Goal: Check status: Check status

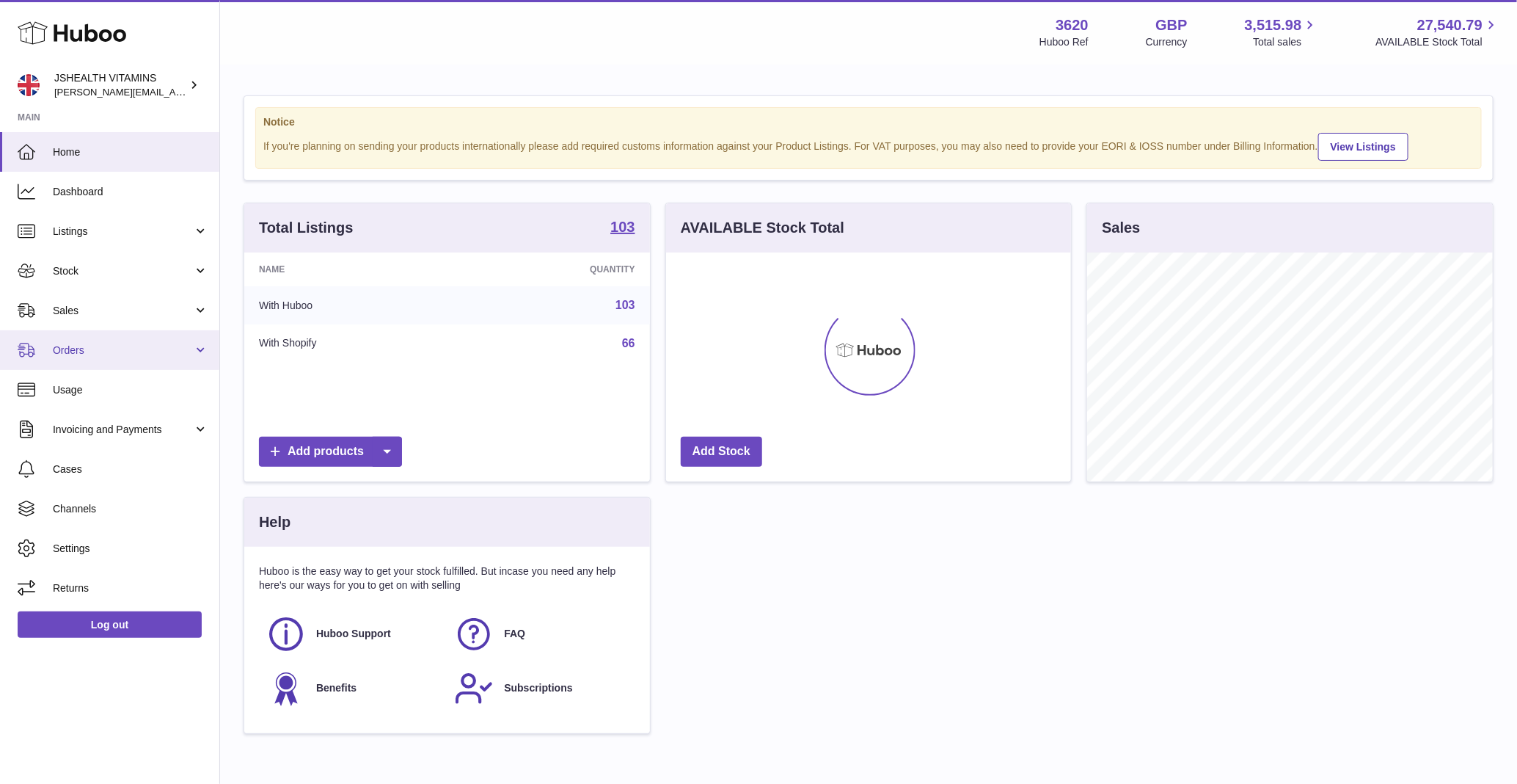
scroll to position [229, 406]
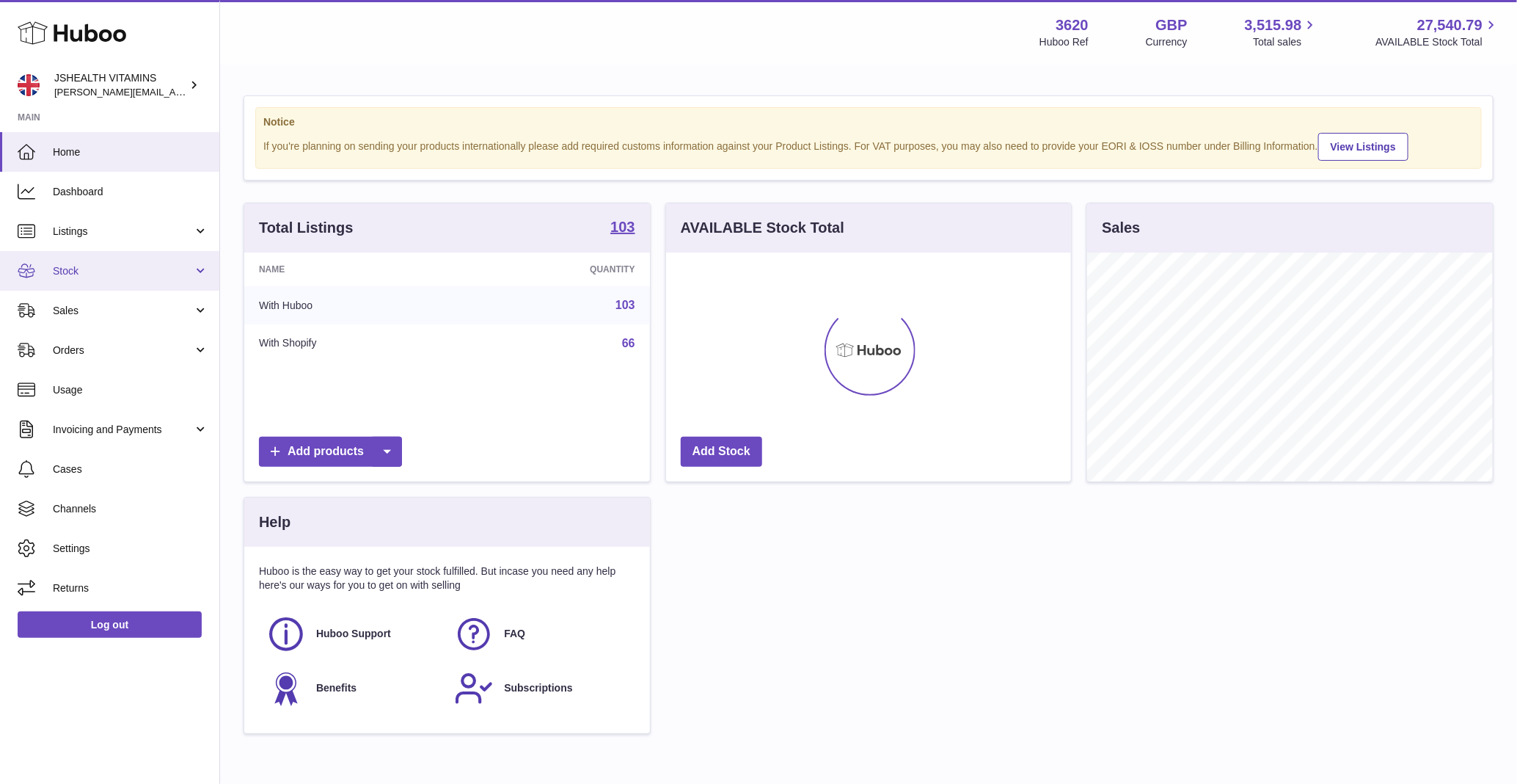
click at [92, 259] on link "Stock" at bounding box center [109, 270] width 219 height 40
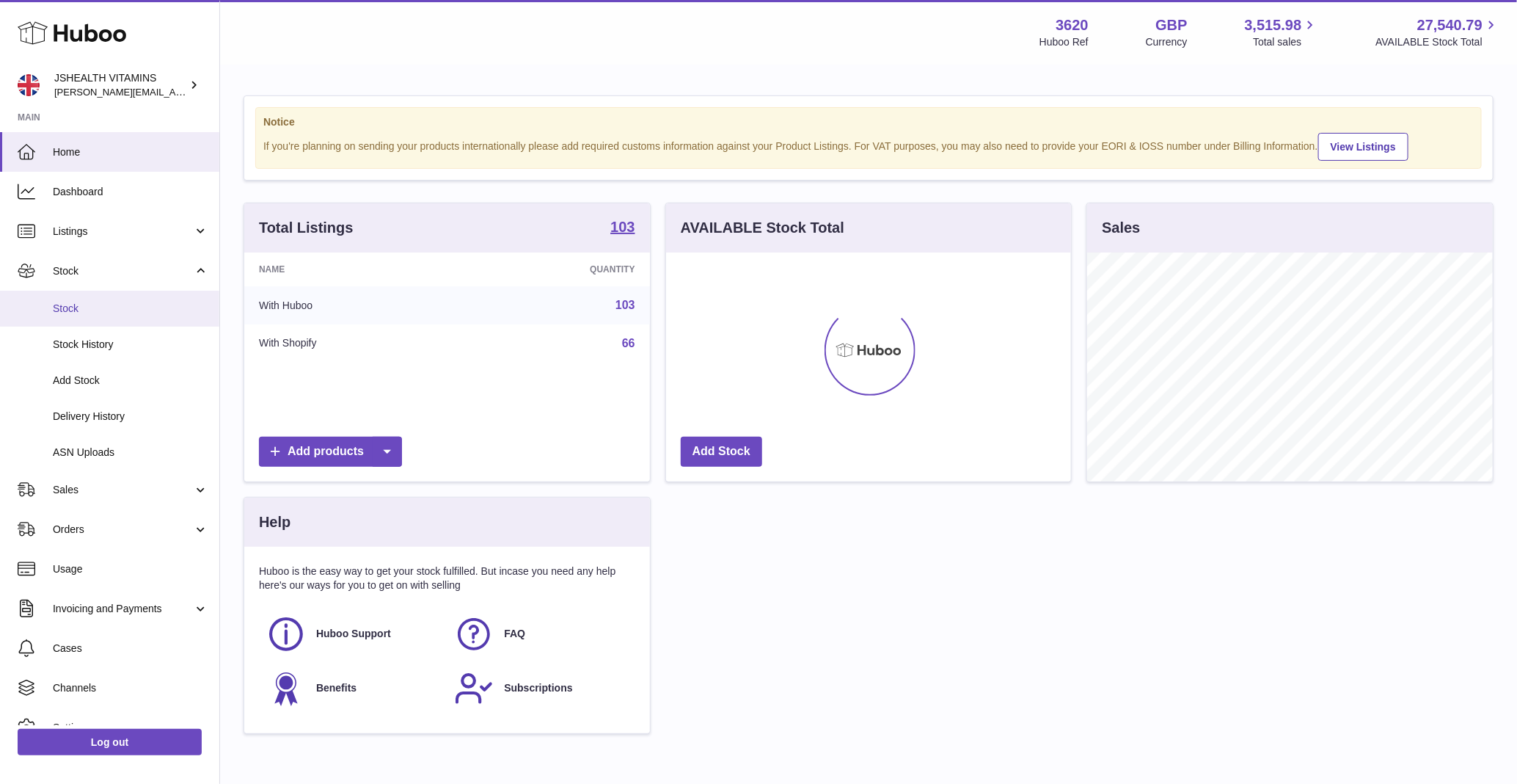
click at [85, 301] on link "Stock" at bounding box center [109, 308] width 219 height 36
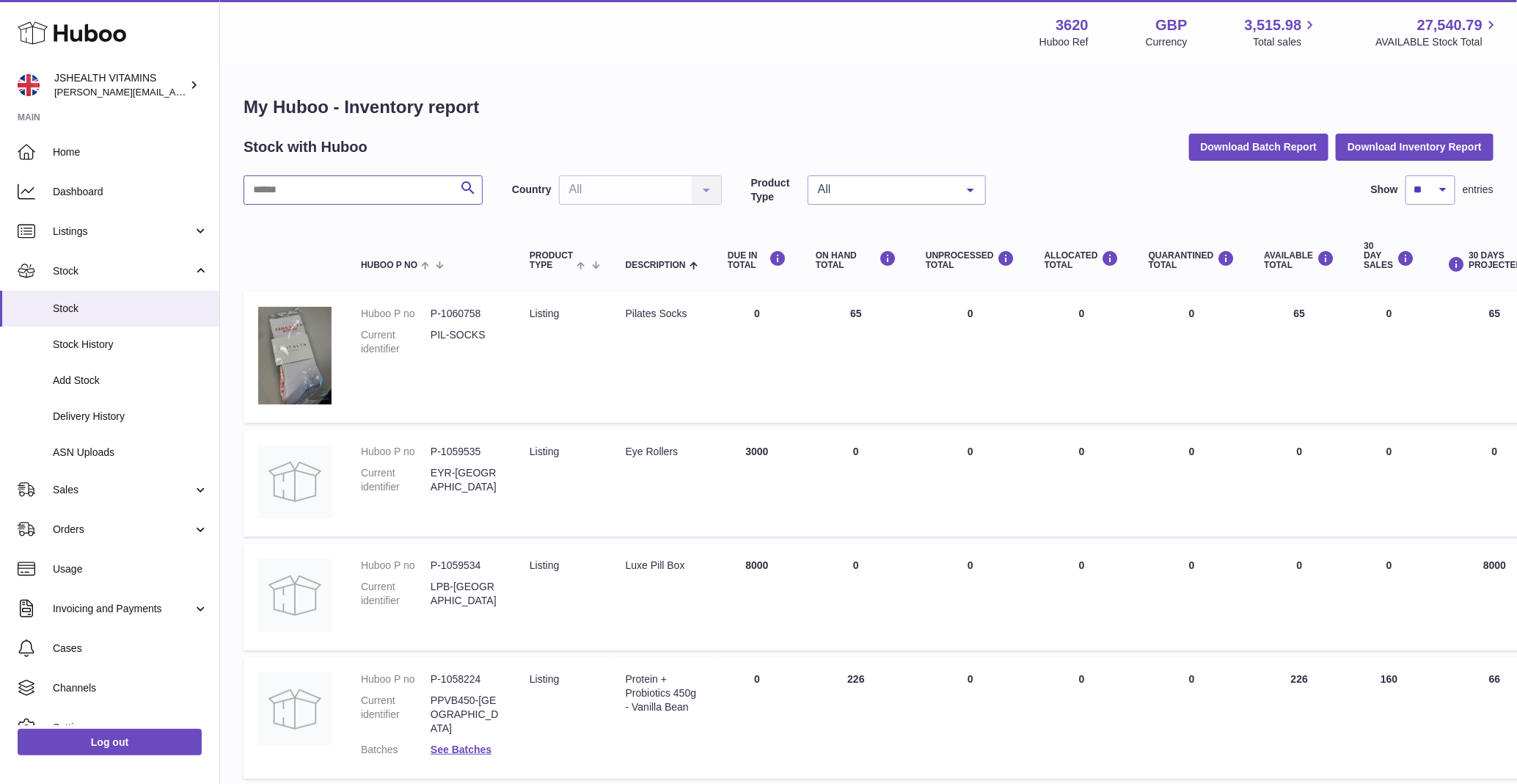
click at [303, 197] on input "text" at bounding box center [363, 190] width 239 height 29
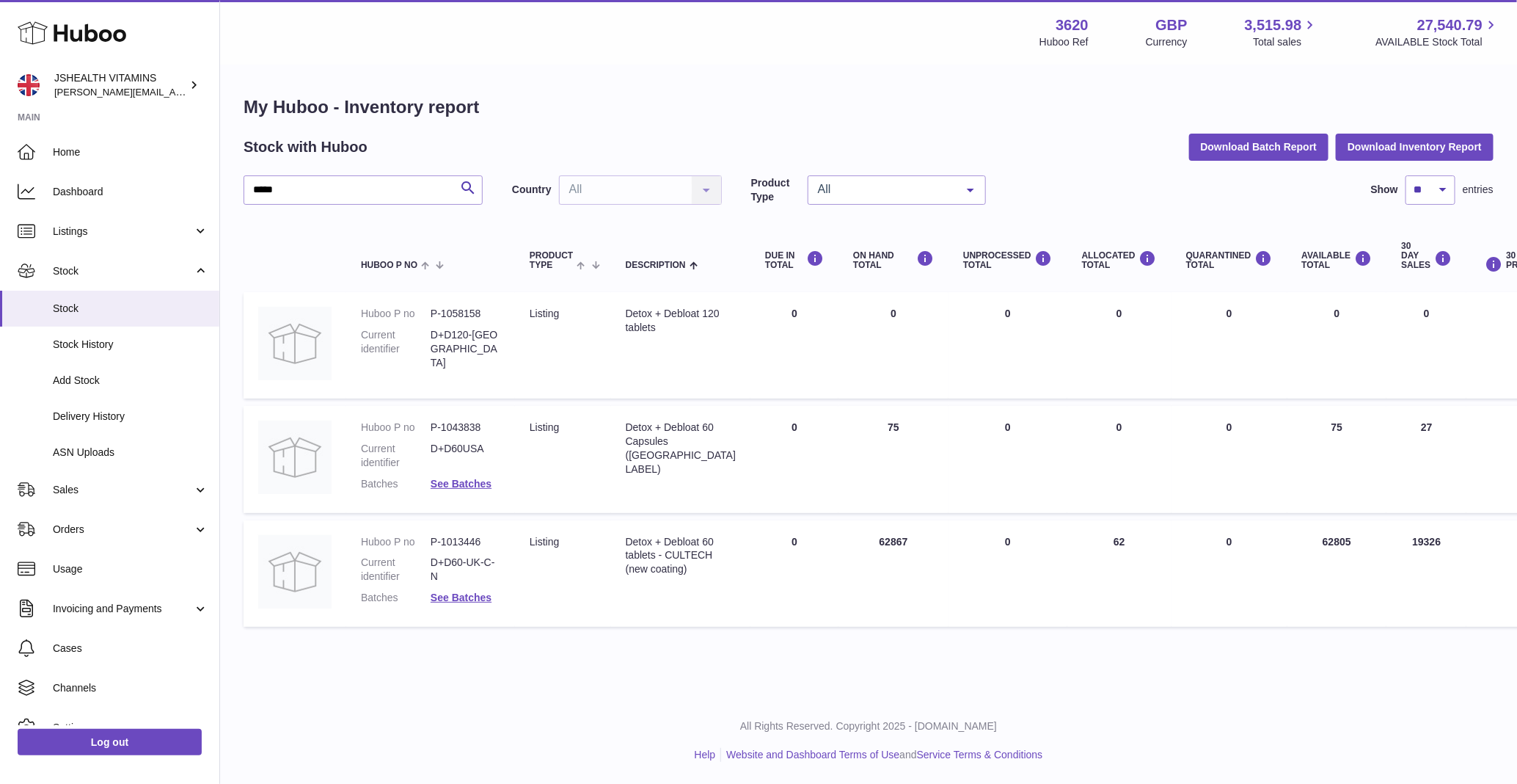
click at [654, 577] on div "Detox + Debloat 60 tablets - CULTECH (new coating)" at bounding box center [681, 556] width 110 height 42
copy tr "Detox + Debloat 60 tablets - CULTECH (new coating)"
click at [460, 538] on dd "P-1013446" at bounding box center [465, 541] width 70 height 14
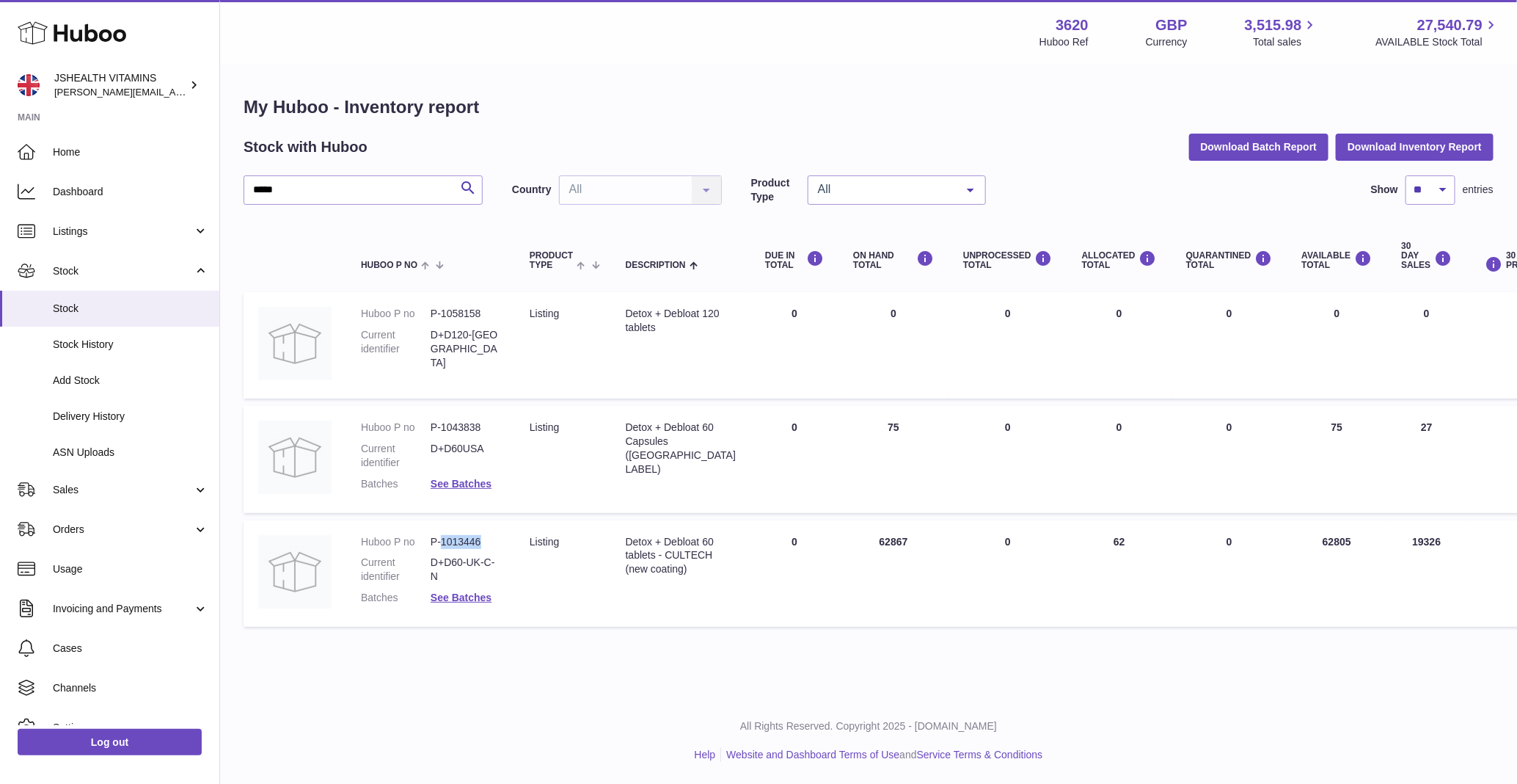
click at [460, 538] on dd "P-1013446" at bounding box center [465, 541] width 70 height 14
copy dl "P-1013446"
click at [398, 178] on input "*****" at bounding box center [363, 190] width 239 height 29
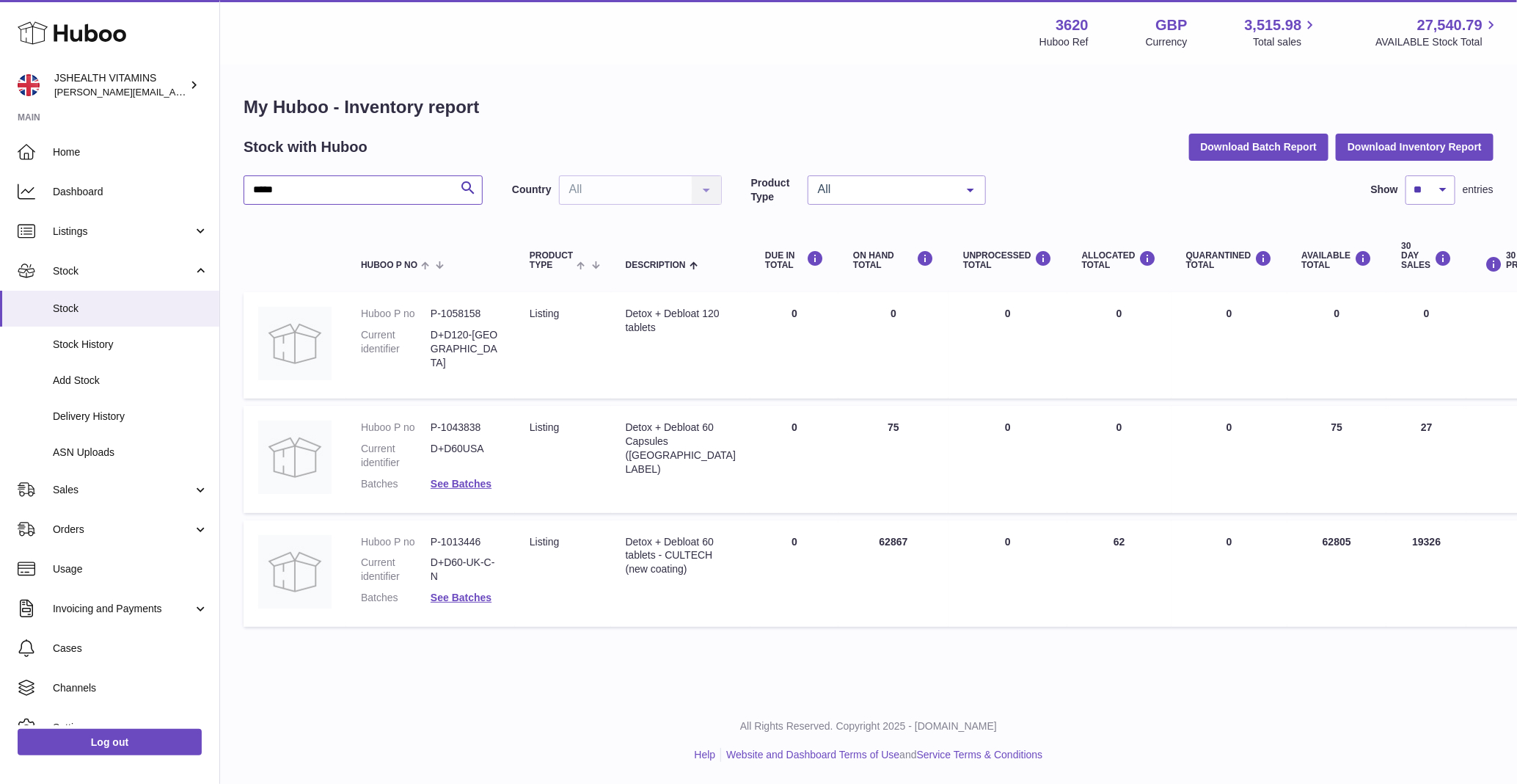
click at [398, 178] on input "*****" at bounding box center [363, 190] width 239 height 29
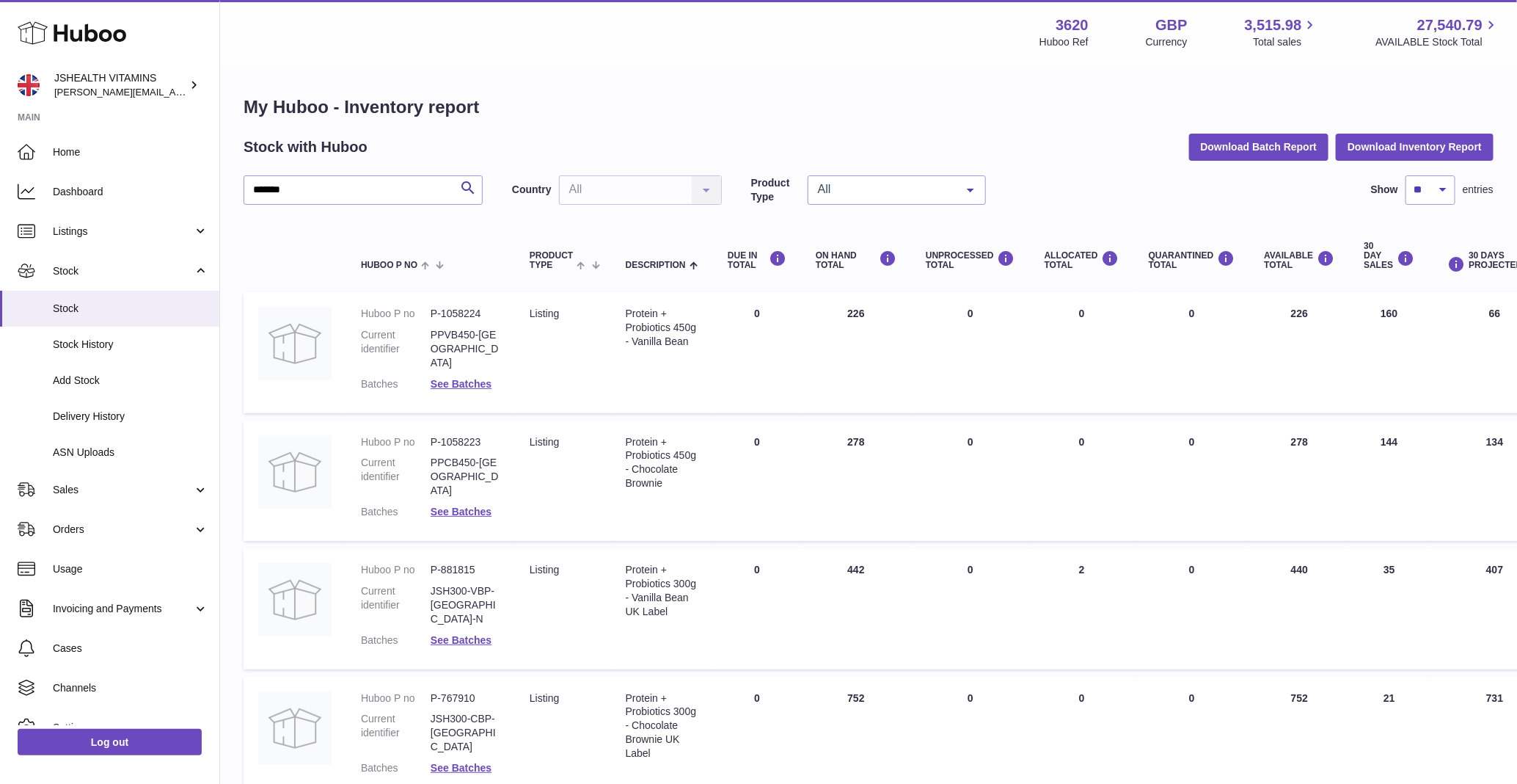
click at [654, 563] on div "Protein + Probiotics 300g - Vanilla Bean UK Label" at bounding box center [663, 591] width 73 height 56
copy tr "Protein + Probiotics 300g - Vanilla Bean UK Label"
click at [445, 563] on dl "Huboo P no P-881815 Current identifier JSH300-VBP-UK-N Batches See Batches" at bounding box center [430, 608] width 139 height 91
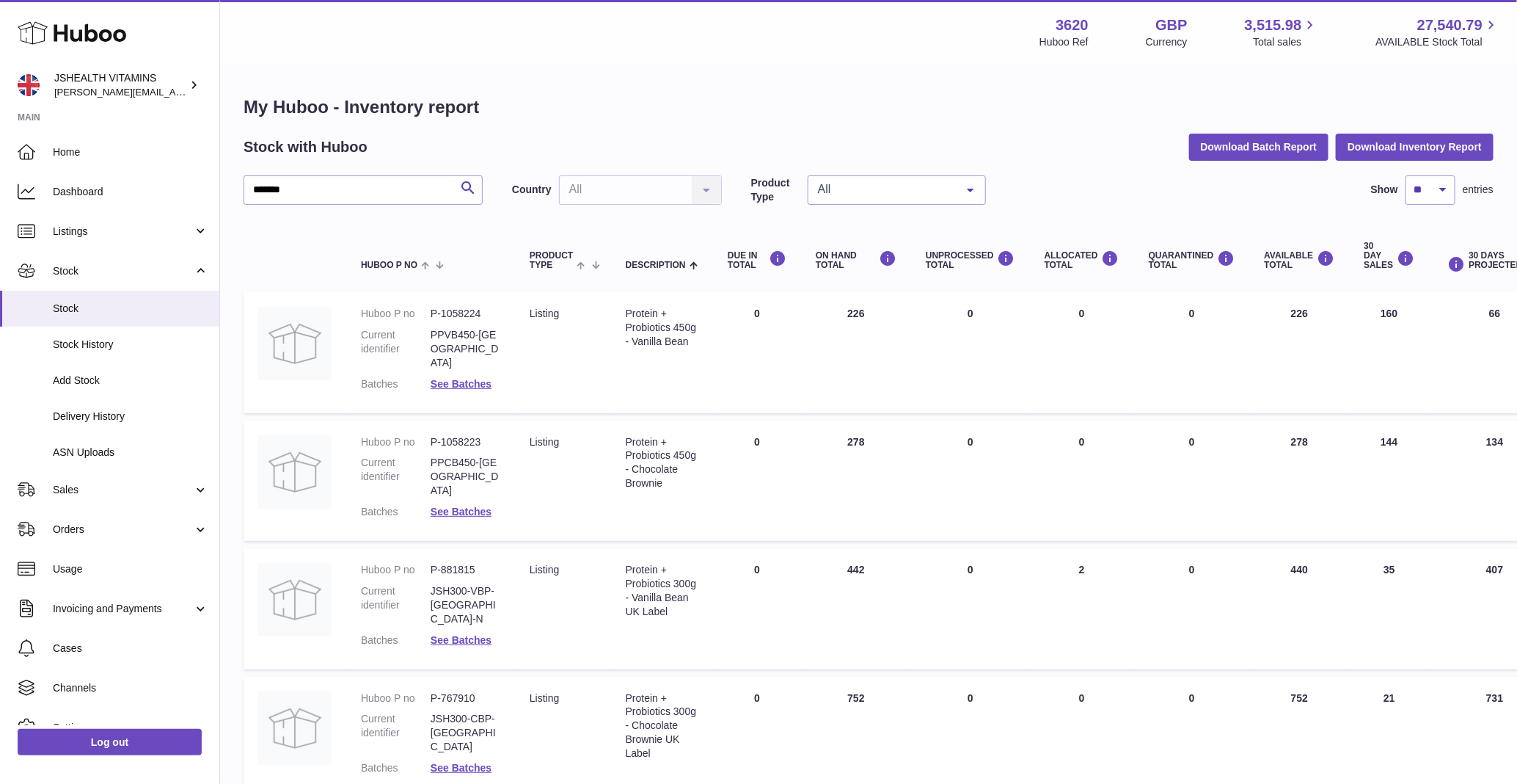
click at [445, 563] on dl "Huboo P no P-881815 Current identifier JSH300-VBP-UK-N Batches See Batches" at bounding box center [430, 608] width 139 height 91
copy dl "P-881815"
click at [319, 174] on div "My Huboo - Inventory report Stock with Huboo Download Batch Report Download Inv…" at bounding box center [868, 450] width 1250 height 709
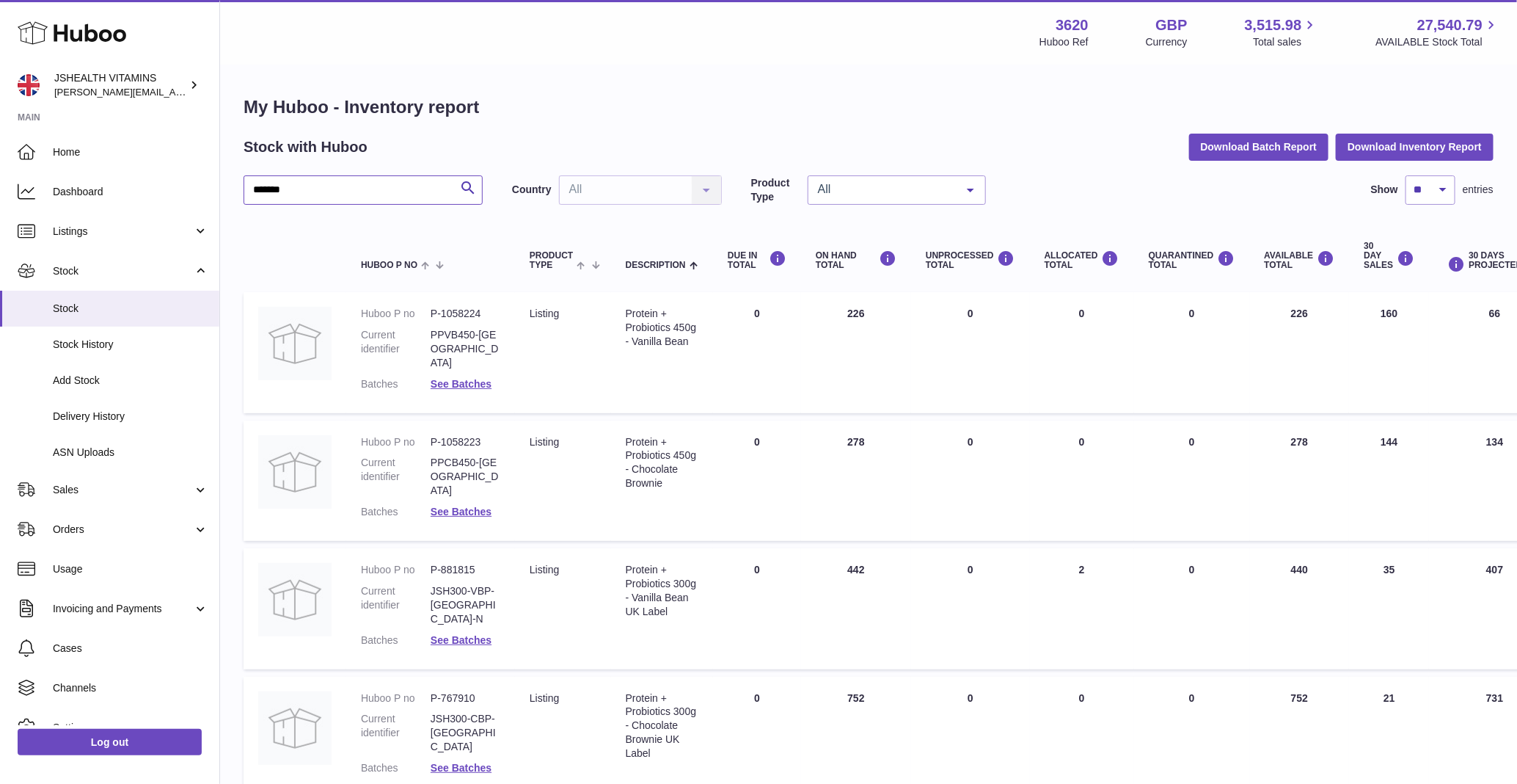
click at [317, 177] on input "*******" at bounding box center [363, 190] width 239 height 29
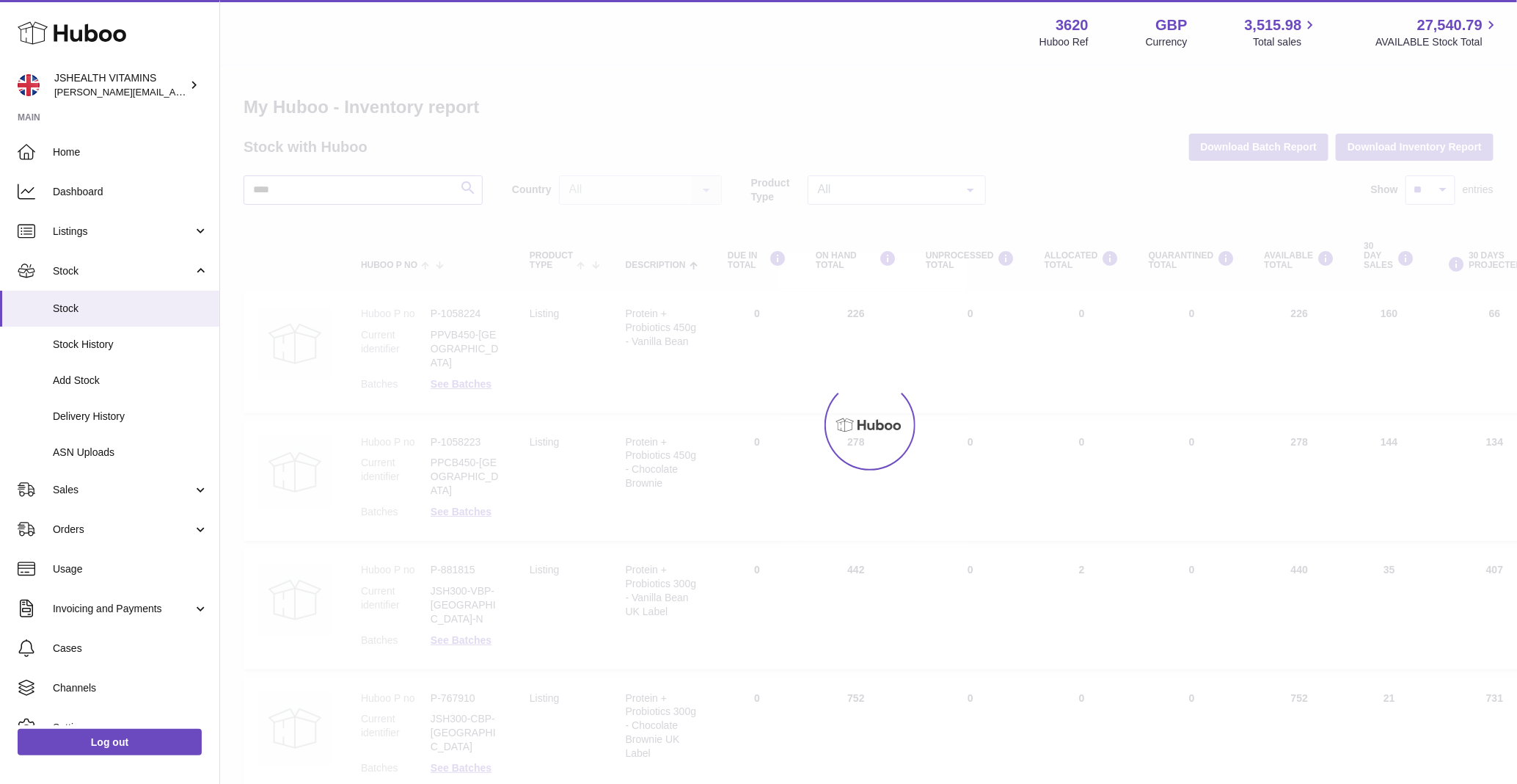
type input "****"
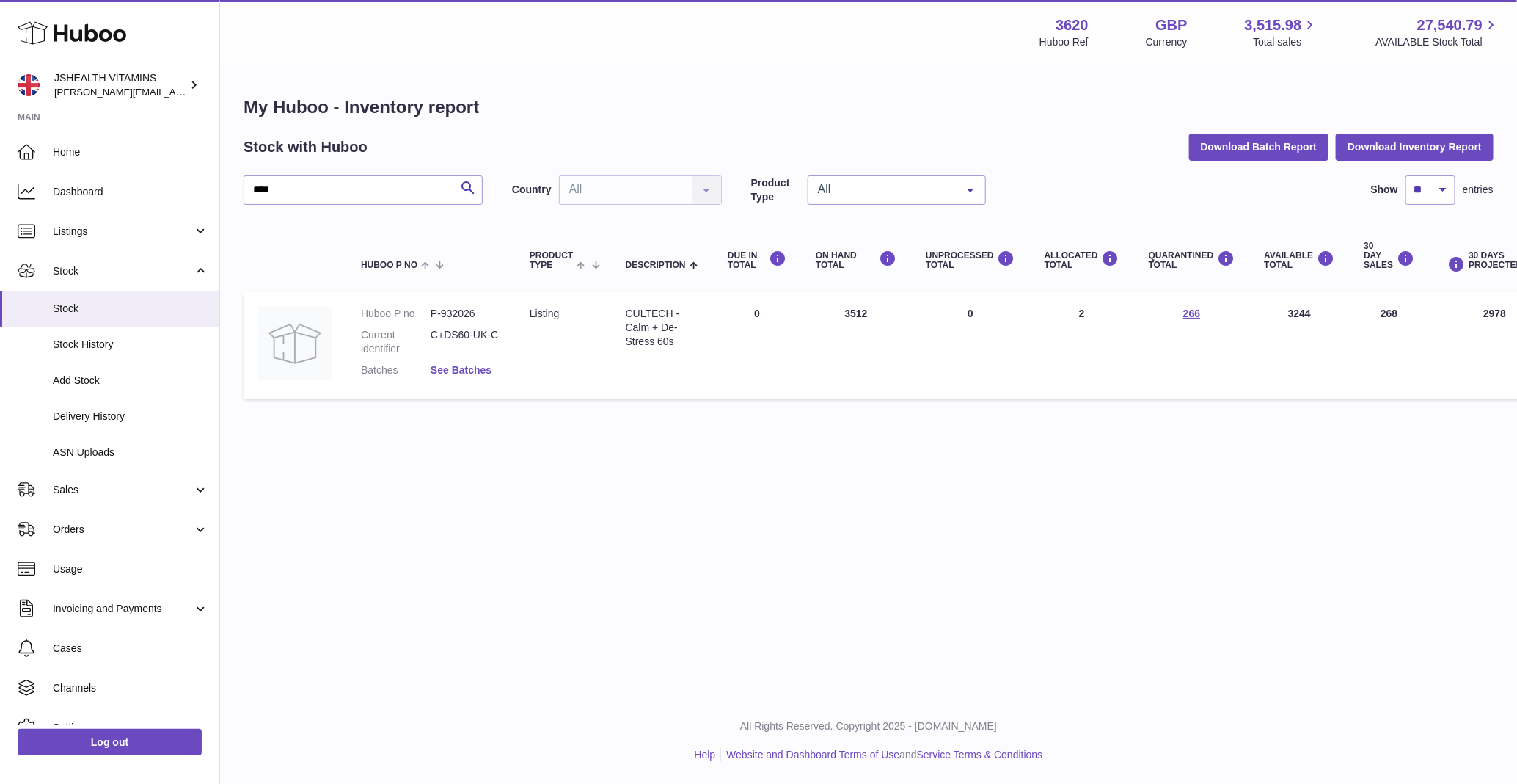
click at [479, 372] on link "See Batches" at bounding box center [460, 370] width 61 height 12
click at [887, 156] on div at bounding box center [758, 392] width 1517 height 784
click at [96, 477] on link "Sales" at bounding box center [109, 489] width 219 height 40
click at [90, 546] on link "Add Manual Order" at bounding box center [109, 563] width 219 height 36
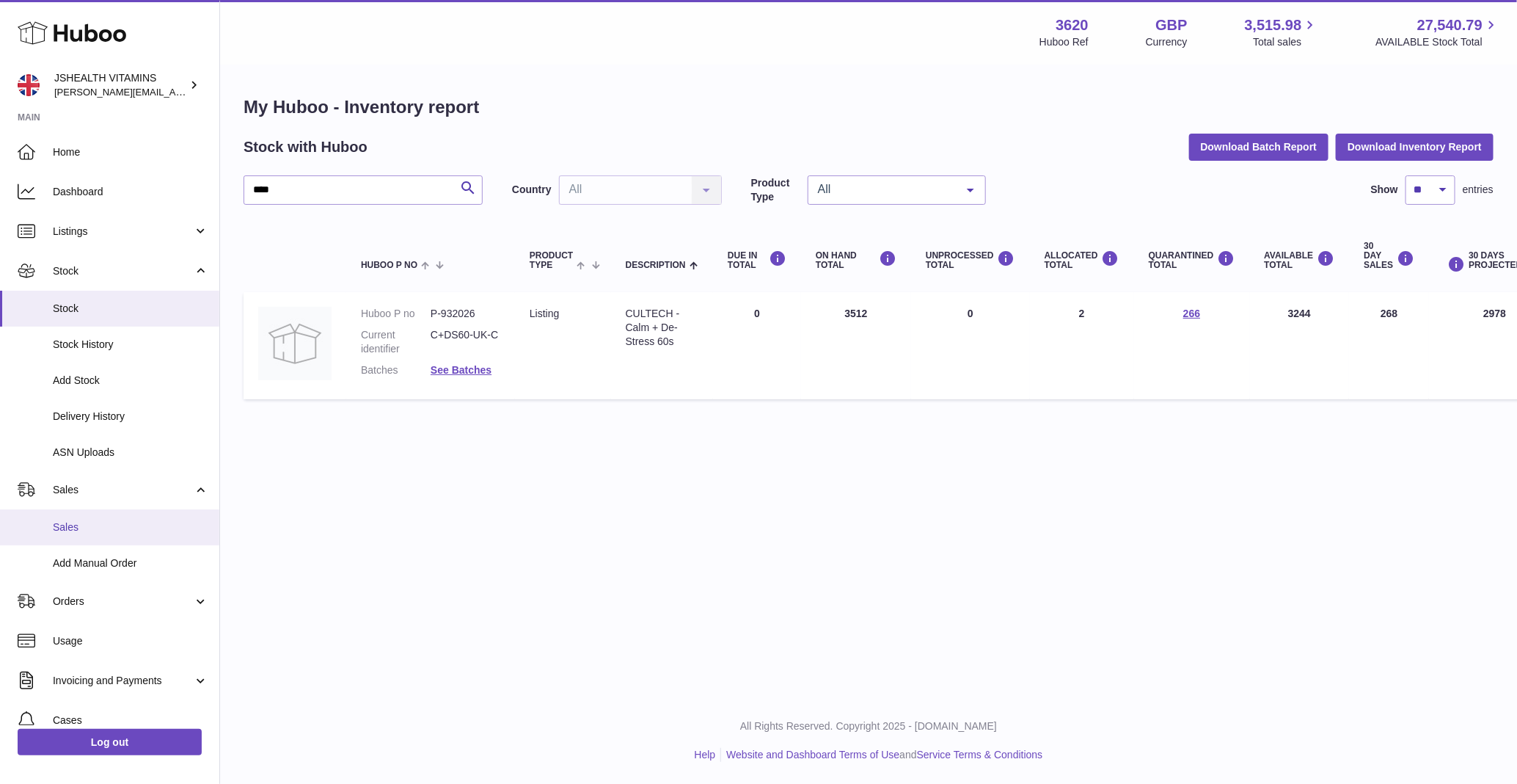
click at [91, 533] on span "Sales" at bounding box center [130, 527] width 155 height 14
click at [74, 528] on span "Sales" at bounding box center [130, 527] width 155 height 14
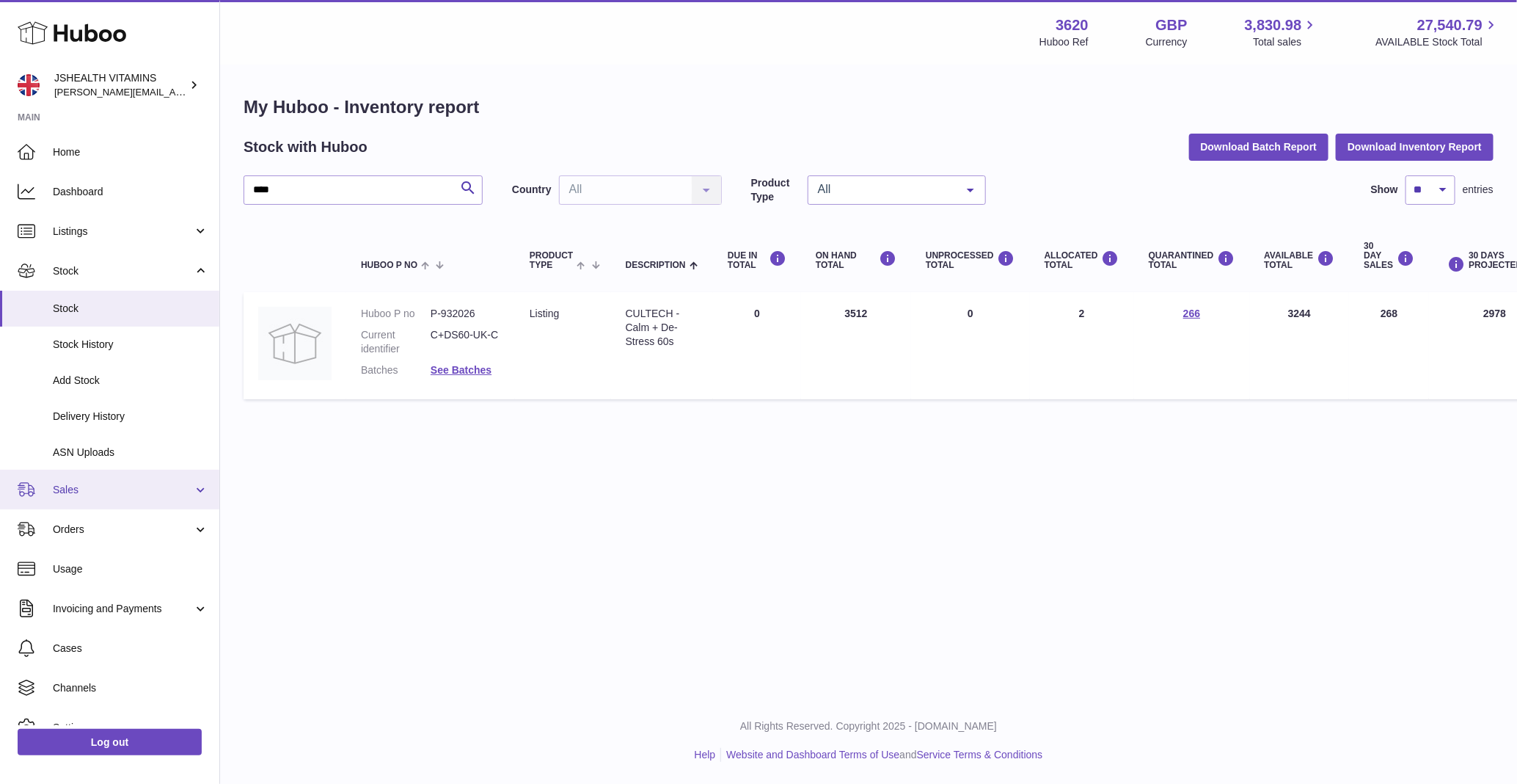
click at [81, 490] on span "Sales" at bounding box center [122, 489] width 140 height 14
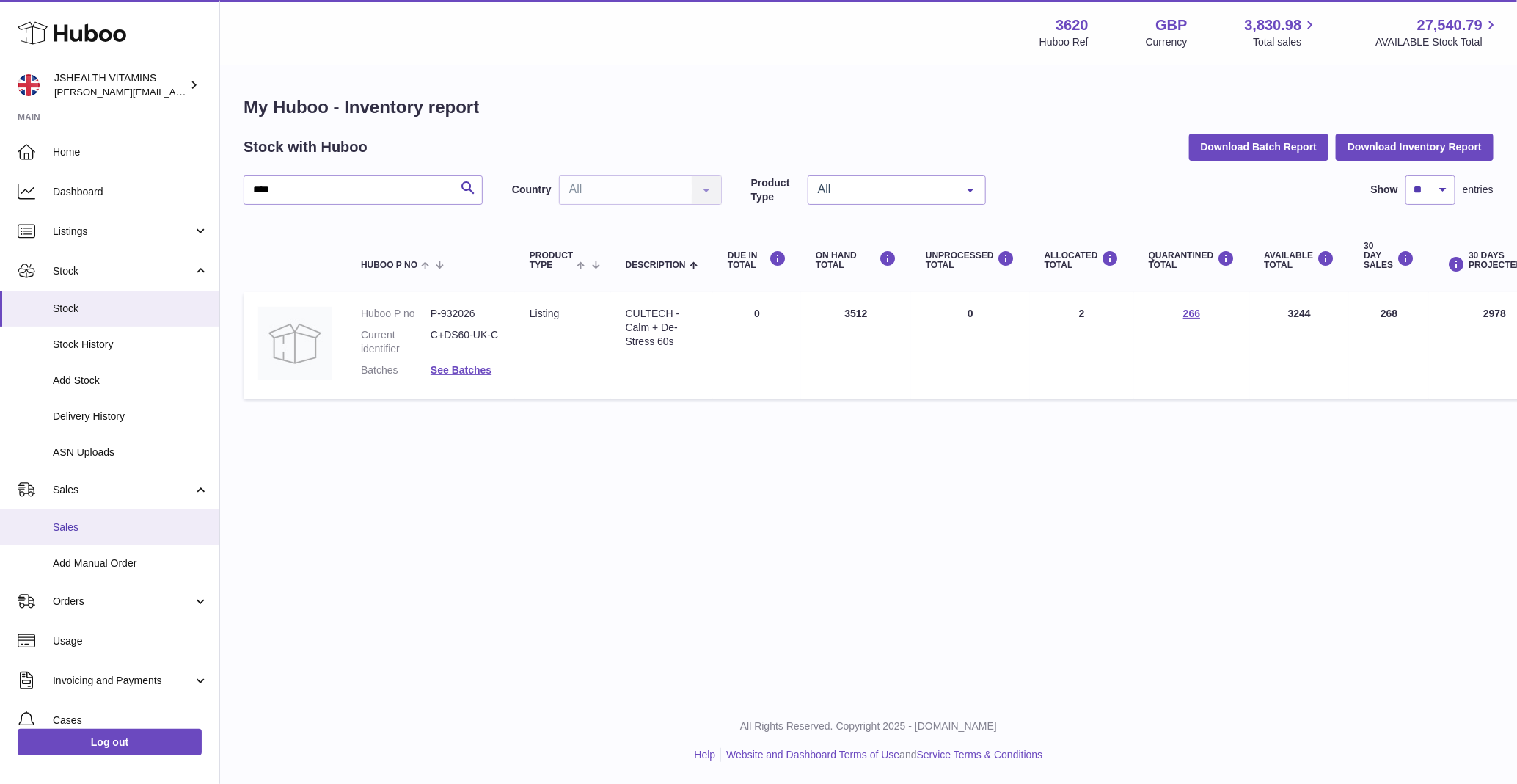
click at [81, 520] on span "Sales" at bounding box center [130, 527] width 155 height 14
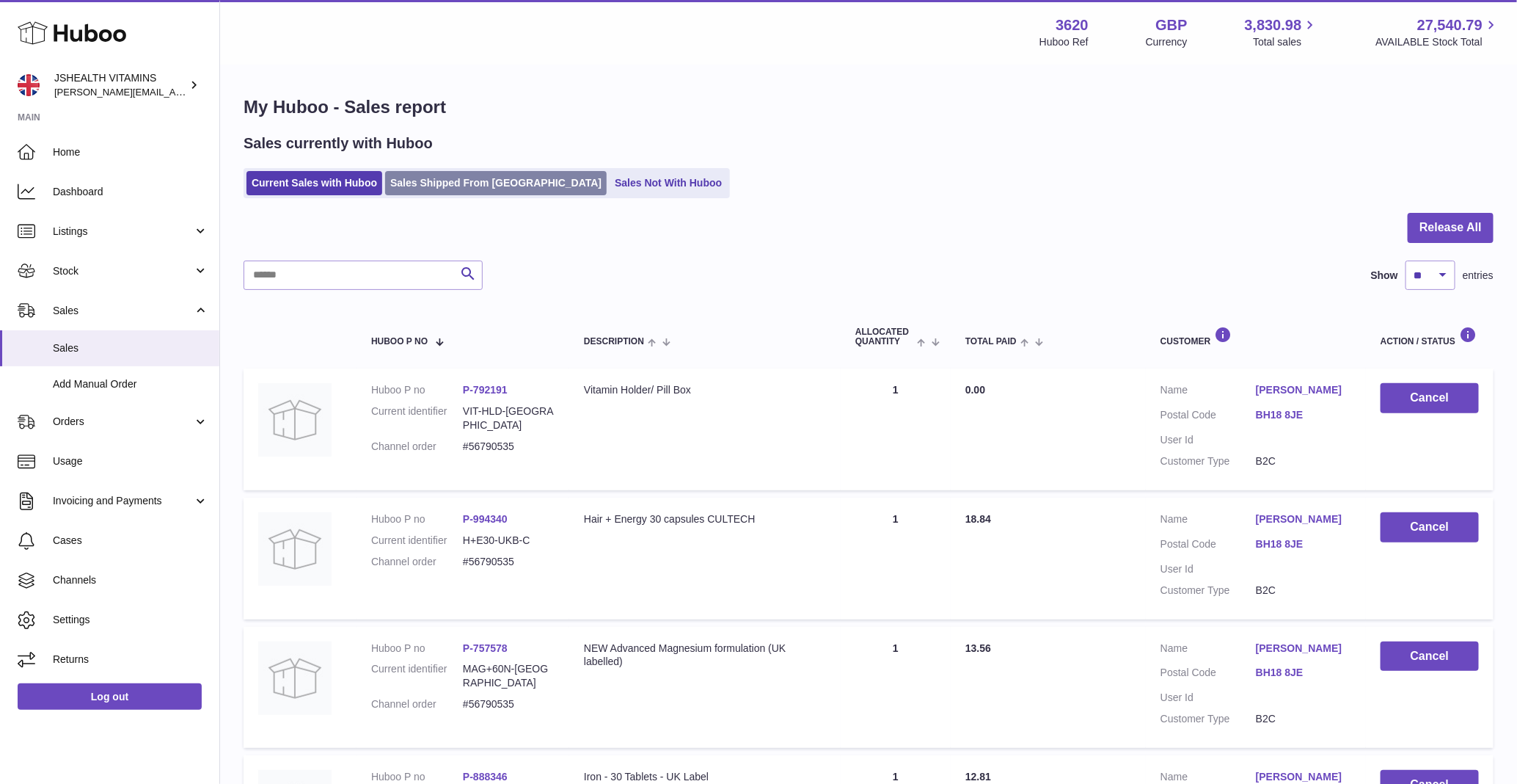
click at [425, 188] on link "Sales Shipped From Huboo" at bounding box center [496, 183] width 222 height 24
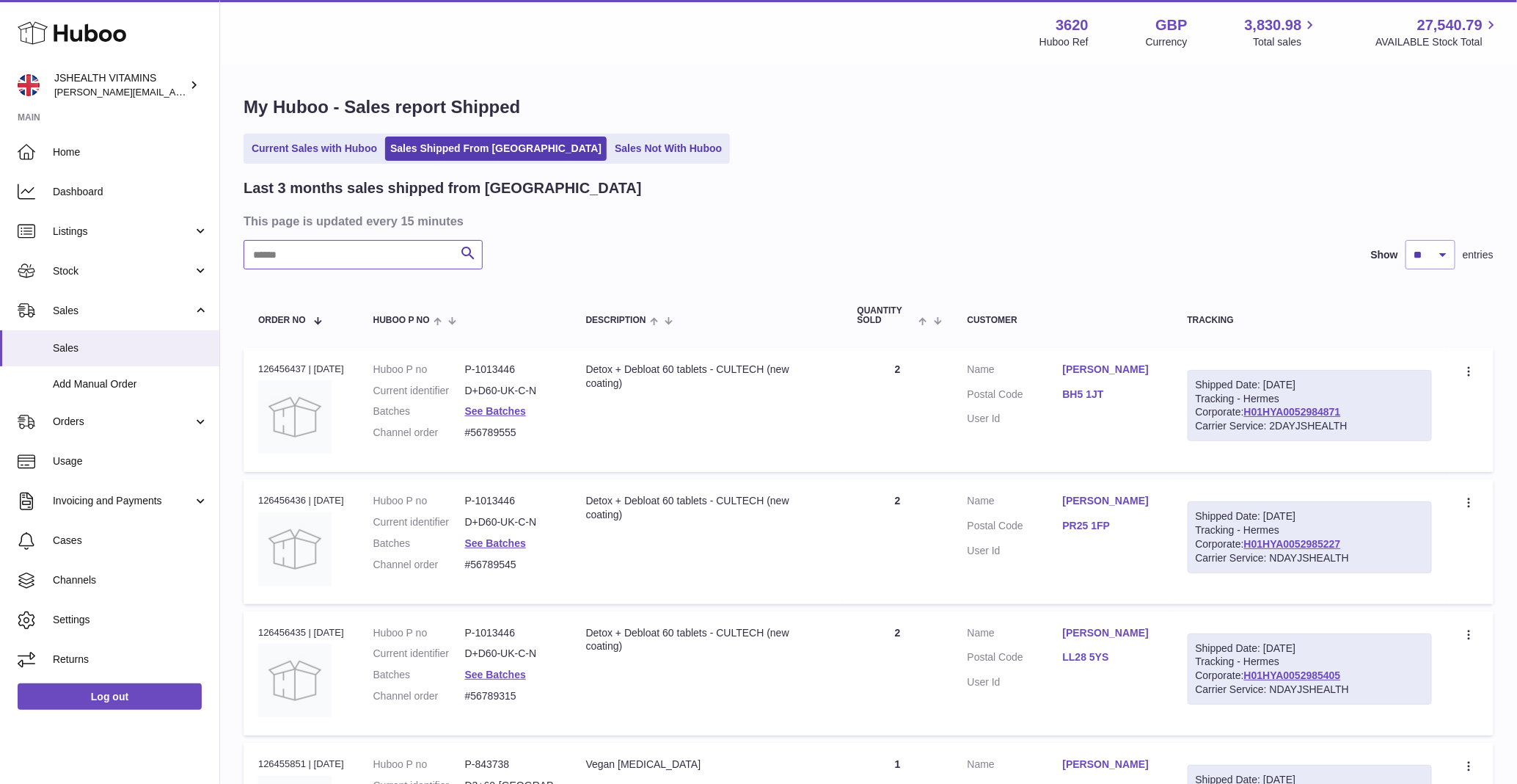
click at [357, 256] on input "text" at bounding box center [363, 255] width 239 height 29
paste input "********"
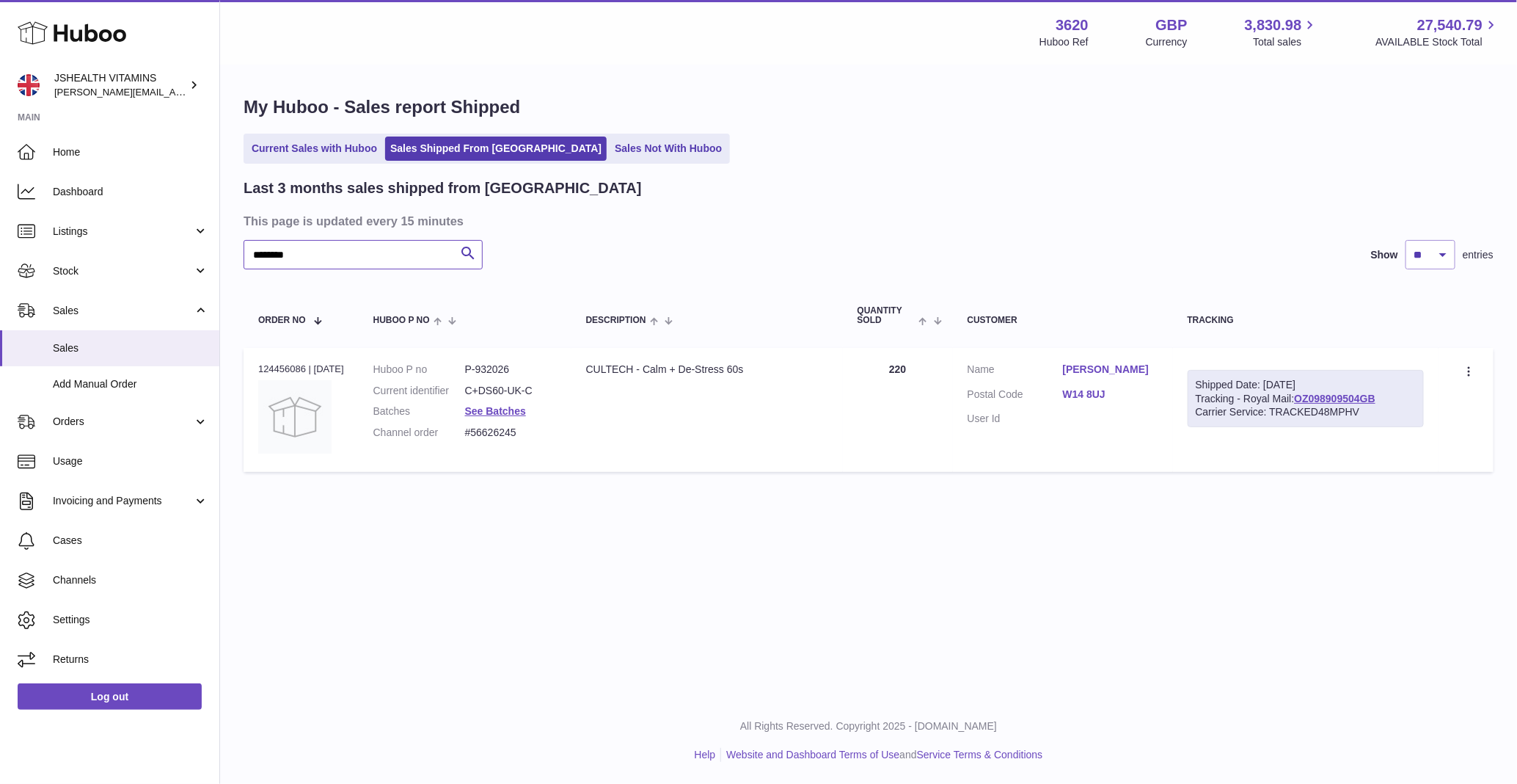
type input "********"
click at [494, 409] on link "See Batches" at bounding box center [495, 411] width 61 height 12
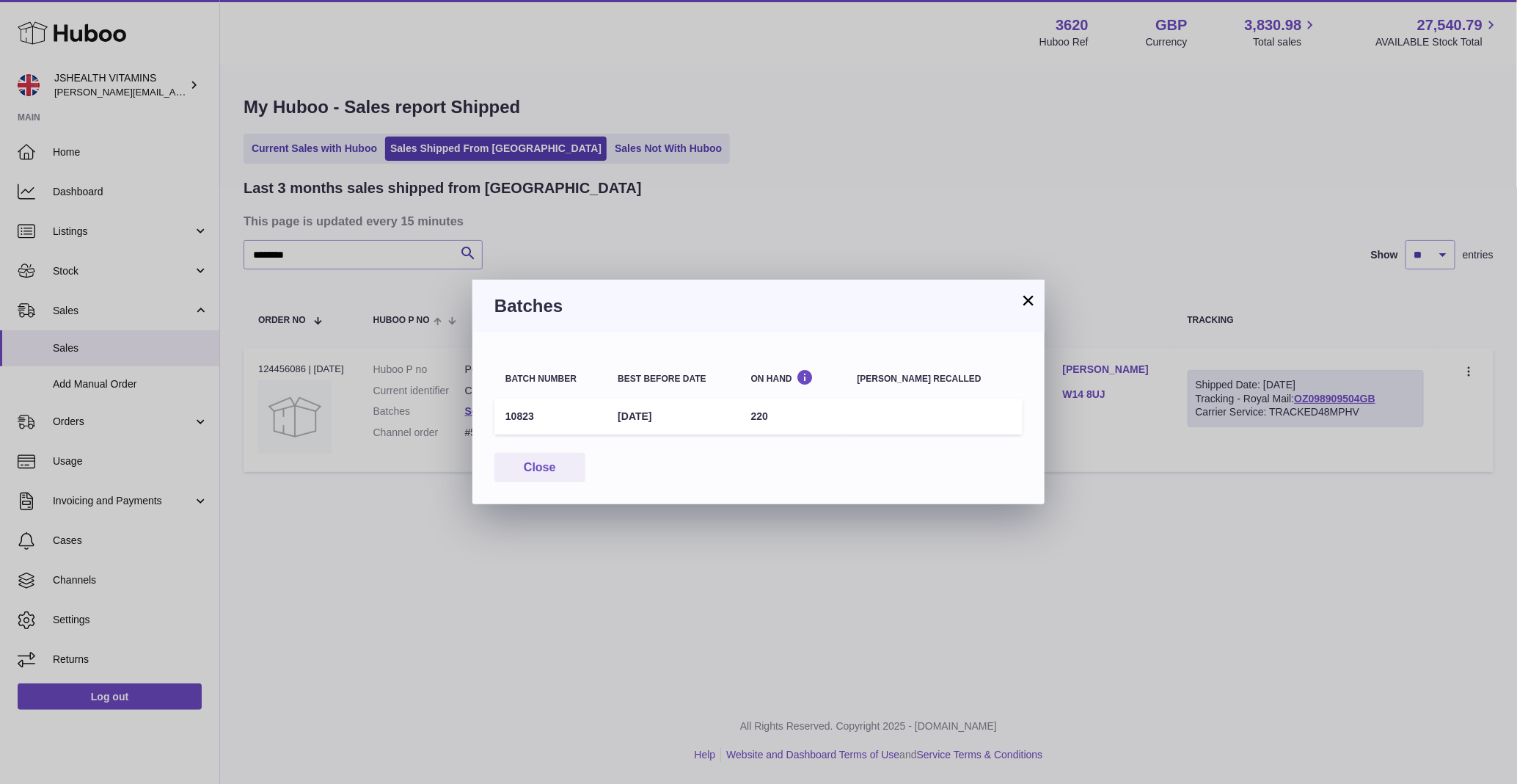
click at [756, 185] on div "× Batches Batch number Best before date On Hand Batch recalled 10823 31st Aug 2…" at bounding box center [758, 392] width 1517 height 784
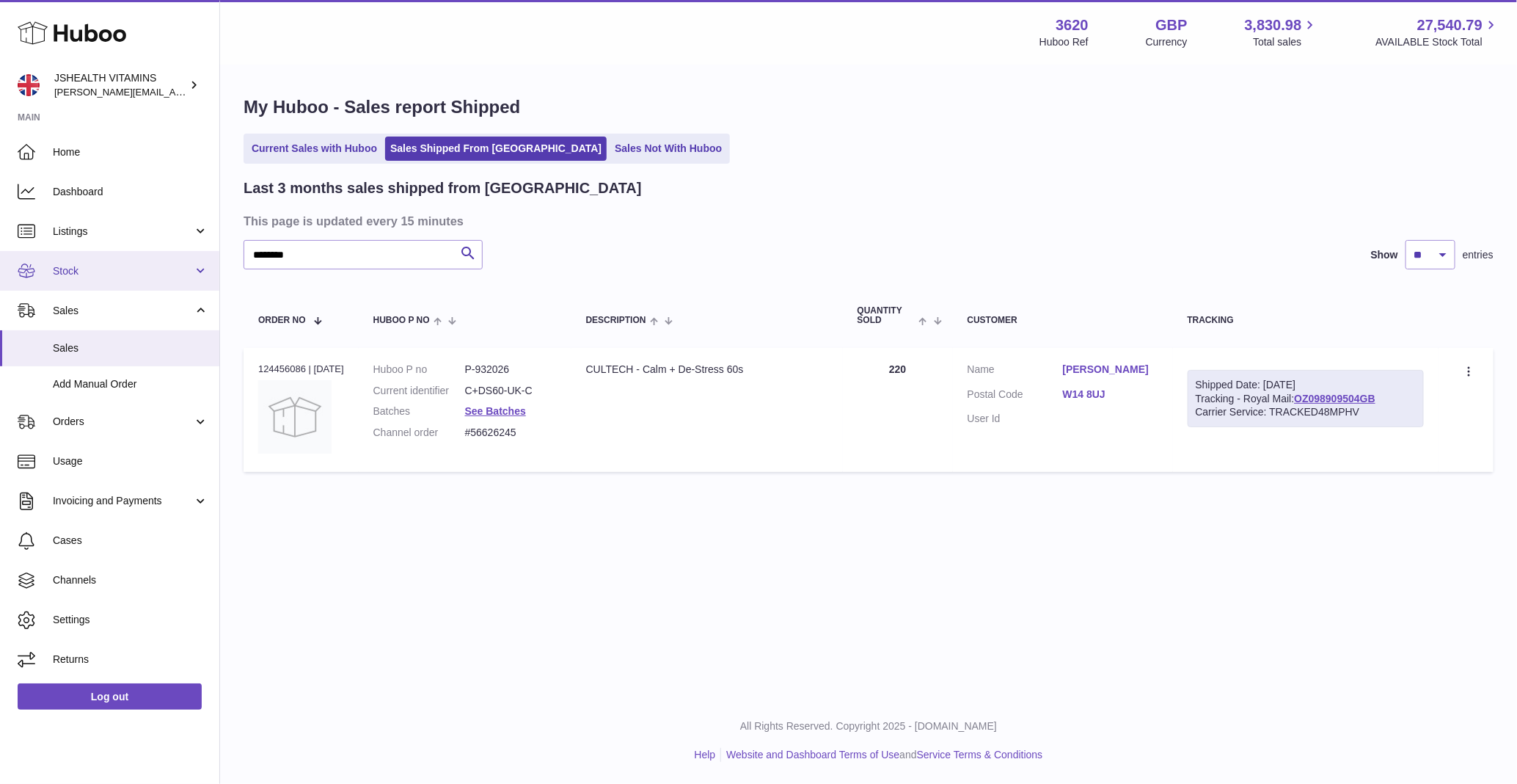
click at [83, 260] on link "Stock" at bounding box center [109, 270] width 219 height 40
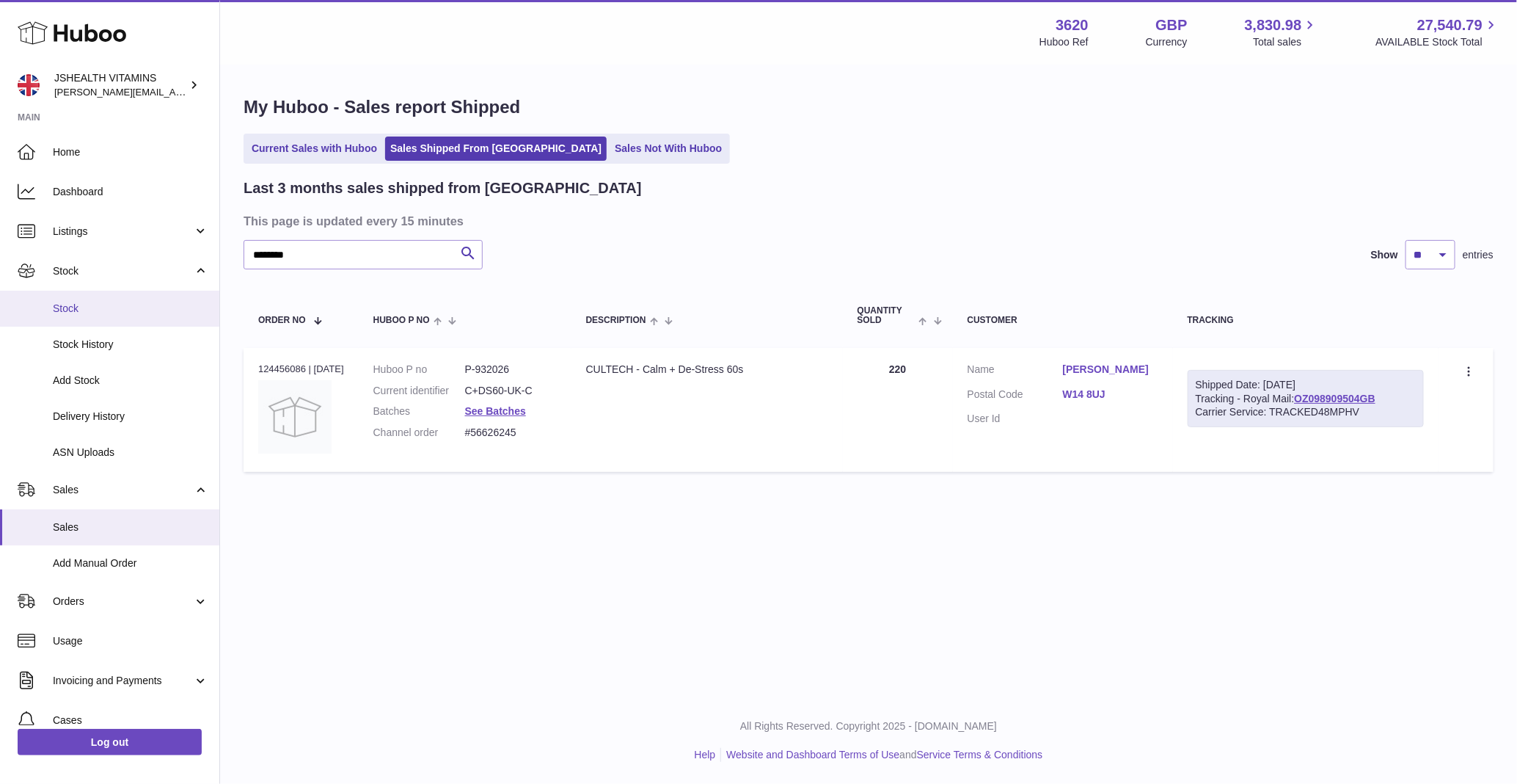
click at [83, 297] on link "Stock" at bounding box center [109, 308] width 219 height 36
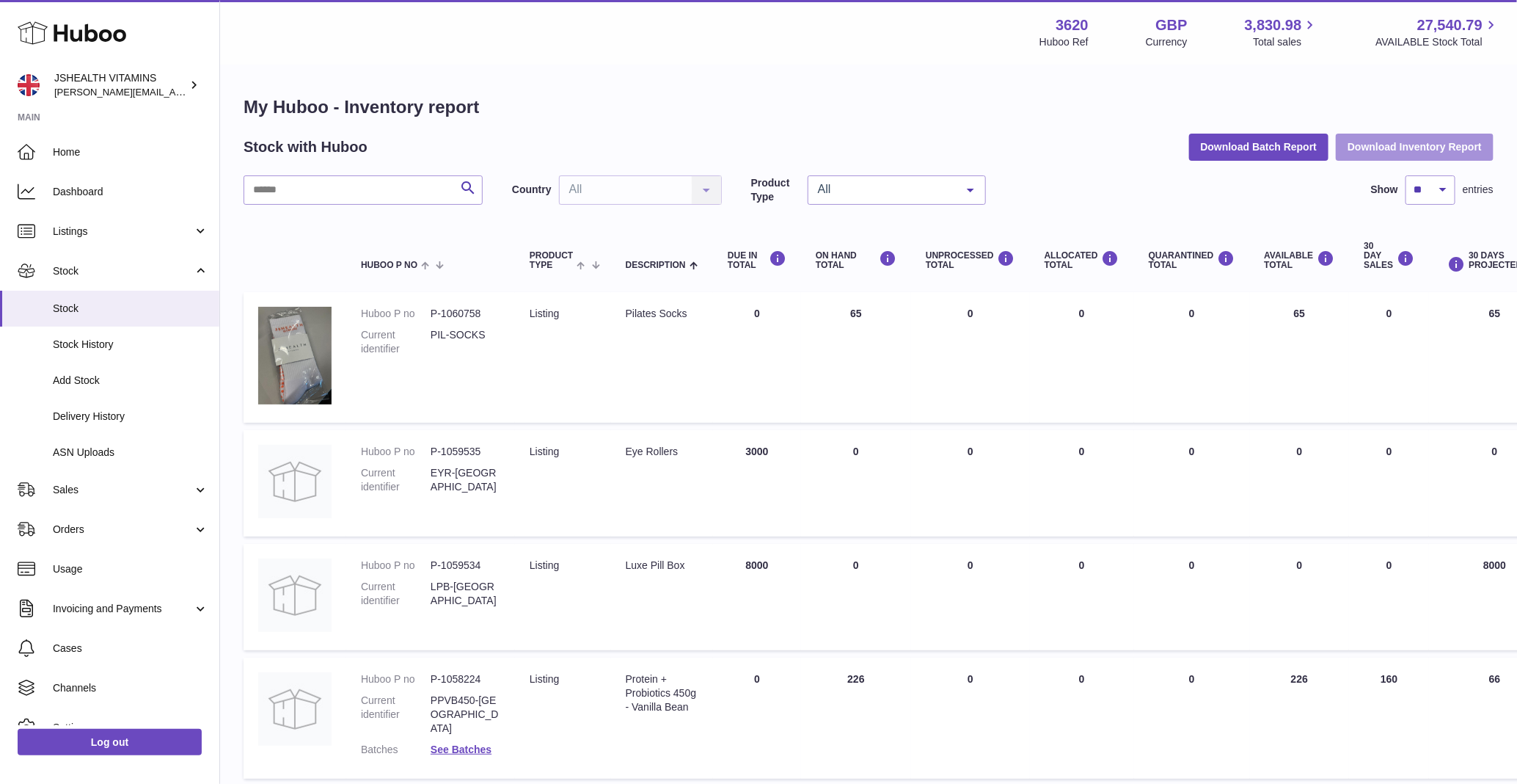
click at [1381, 155] on button "Download Inventory Report" at bounding box center [1414, 146] width 158 height 27
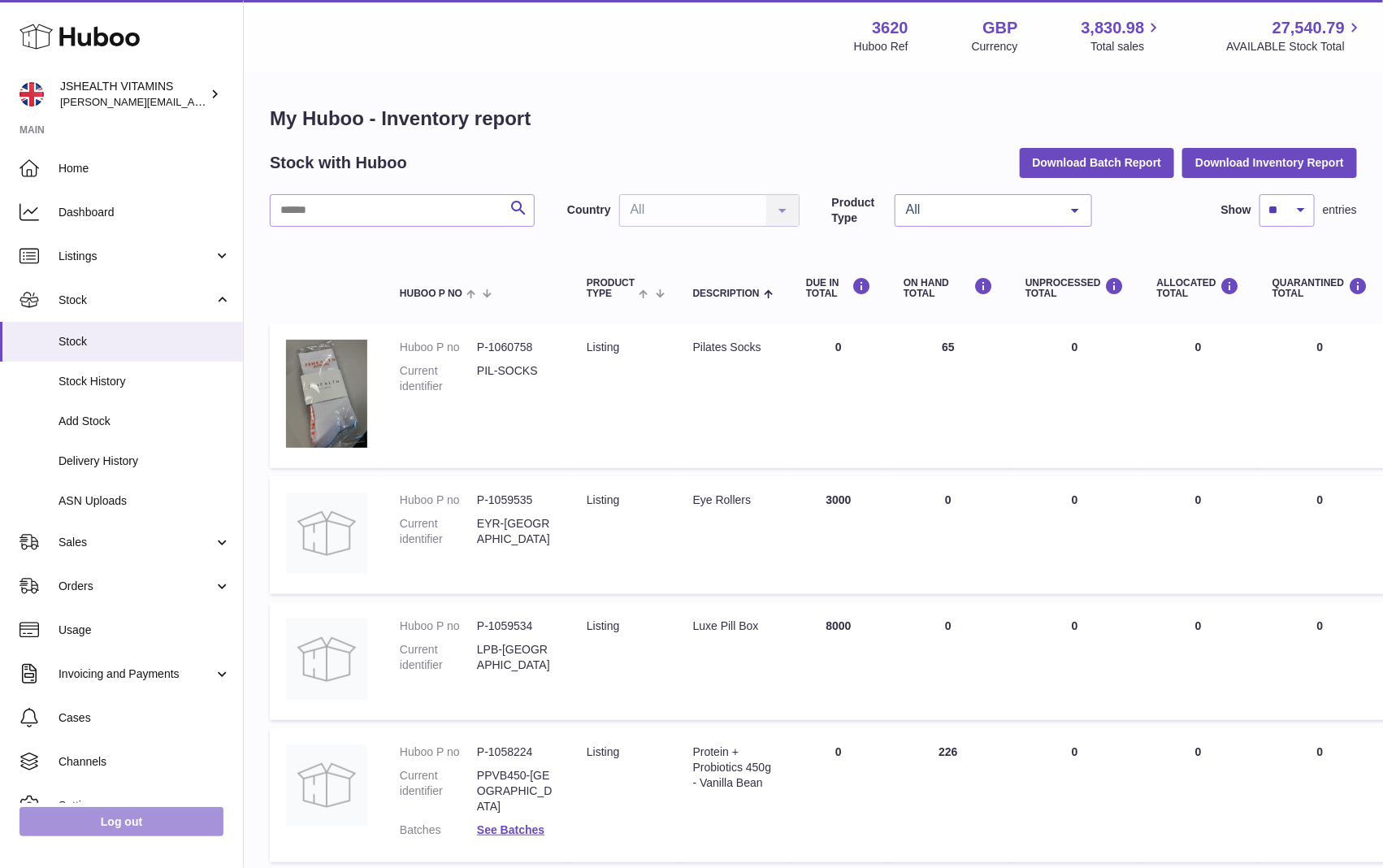
click at [188, 822] on link "Log out" at bounding box center [122, 821] width 204 height 30
